Goal: Find specific page/section: Find specific page/section

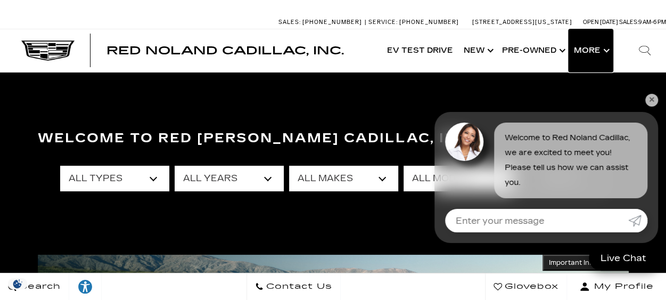
click at [604, 48] on button "Show More" at bounding box center [591, 50] width 44 height 43
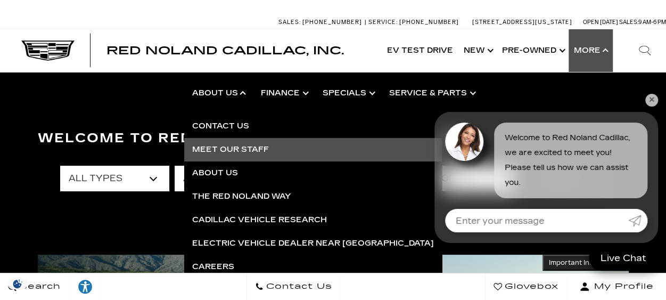
click at [235, 152] on link "Meet Our Staff" at bounding box center [313, 149] width 258 height 23
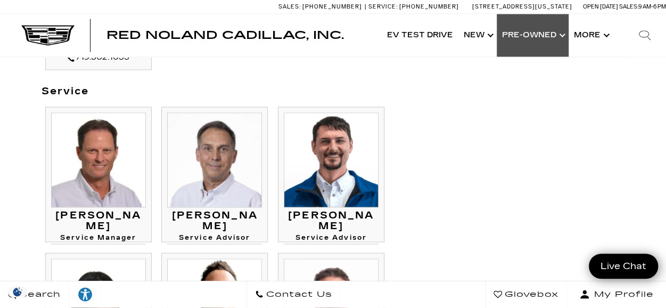
scroll to position [905, 0]
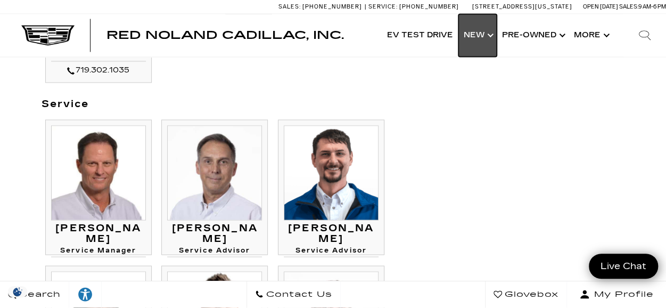
click at [491, 32] on link "Show New" at bounding box center [478, 35] width 38 height 43
